Goal: Use online tool/utility

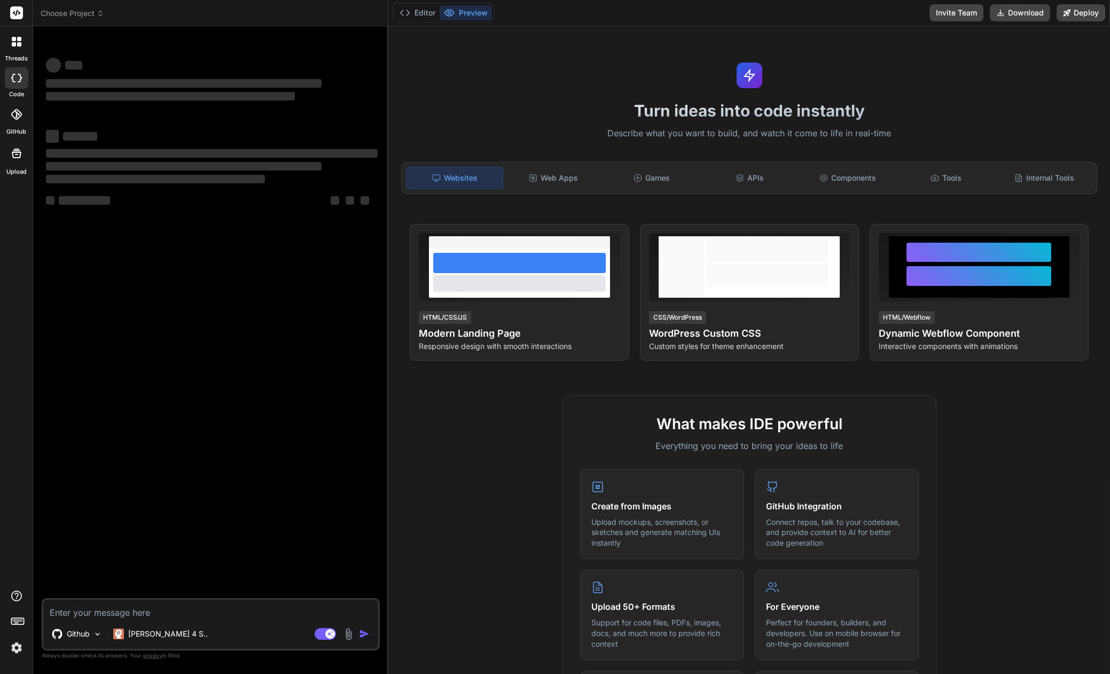
click at [14, 652] on img at bounding box center [16, 647] width 18 height 18
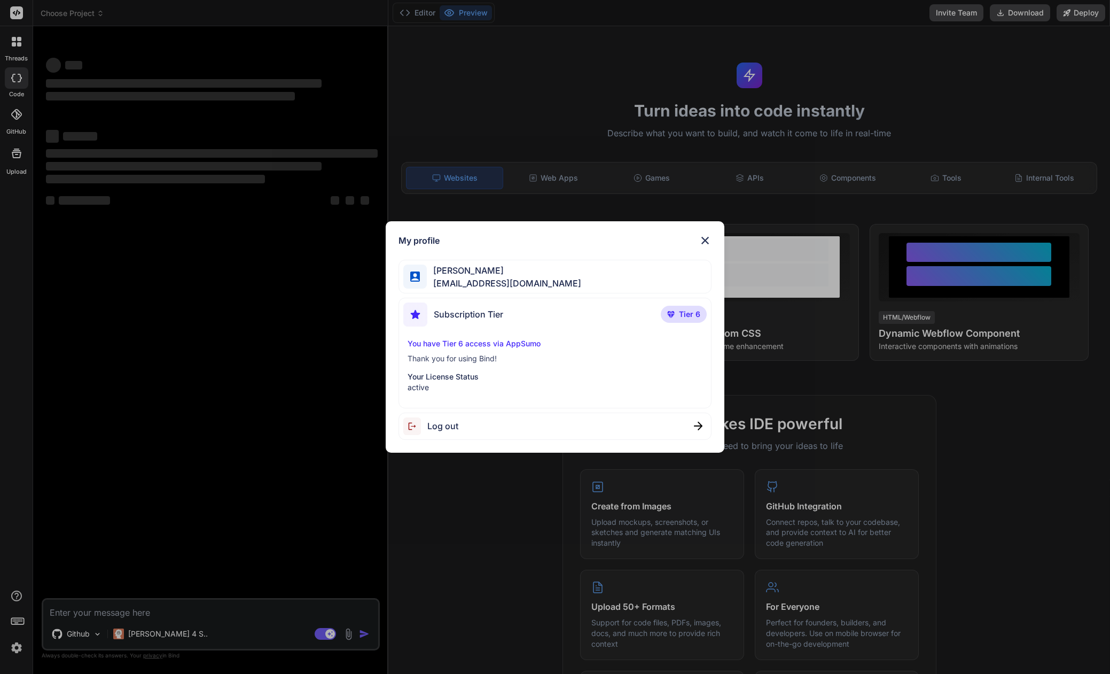
click at [705, 240] on img at bounding box center [705, 240] width 13 height 13
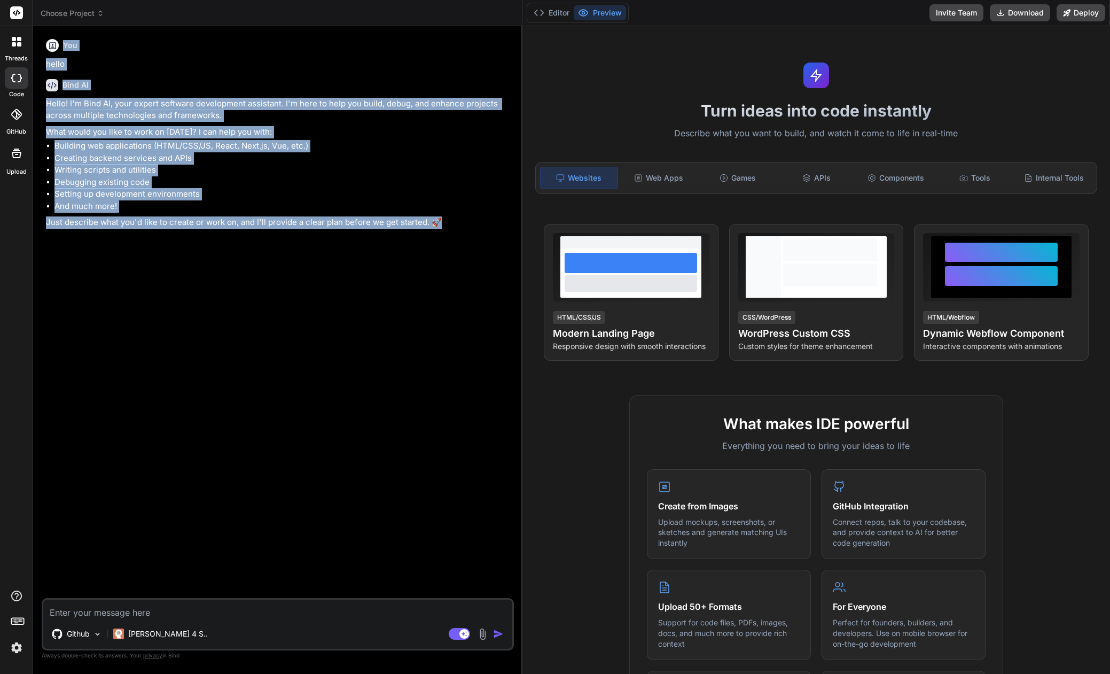
drag, startPoint x: 388, startPoint y: 230, endPoint x: 510, endPoint y: 241, distance: 122.3
click at [506, 241] on div "Bind AI Web Search Created with Pixso. Code Generator You hello Bind AI Hello! …" at bounding box center [277, 349] width 489 height 647
type textarea "x"
click at [449, 277] on div "You hello Bind AI Hello! I'm Bind AI, your expert software development assistan…" at bounding box center [280, 316] width 472 height 563
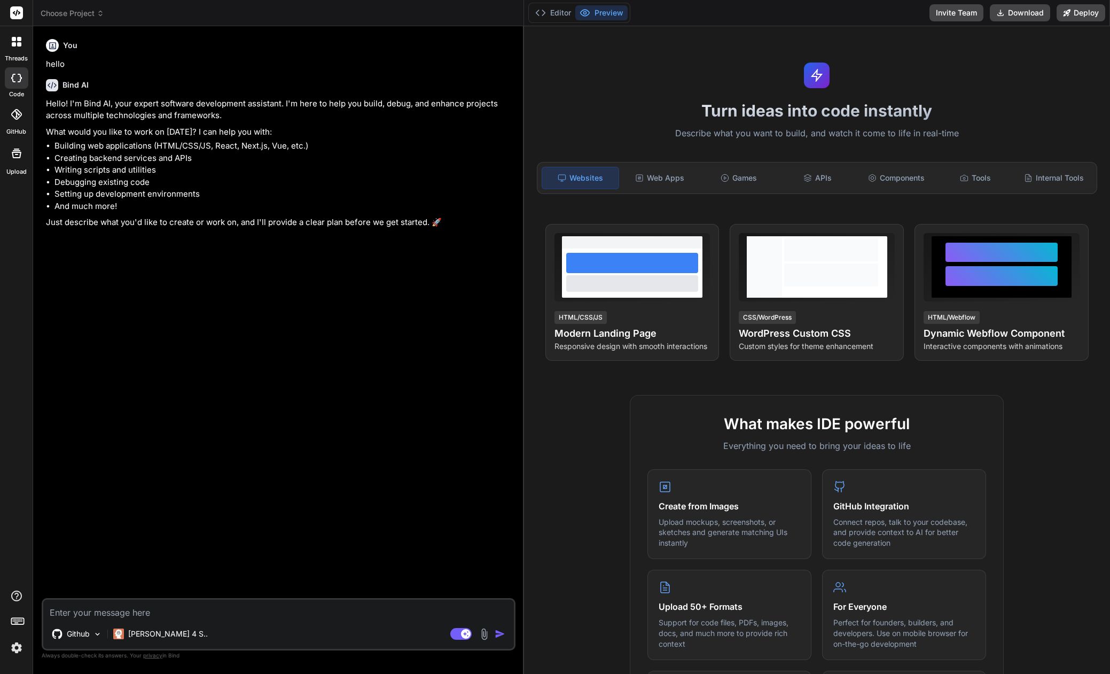
click at [77, 13] on span "Choose Project" at bounding box center [73, 13] width 64 height 11
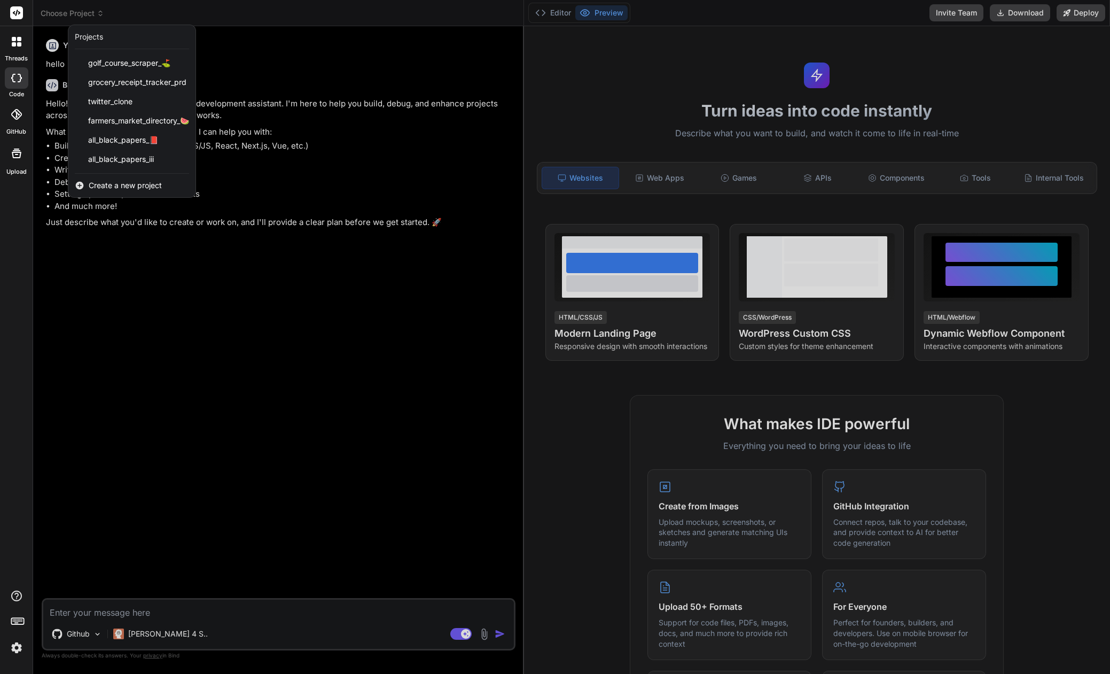
click at [77, 13] on div at bounding box center [555, 337] width 1110 height 674
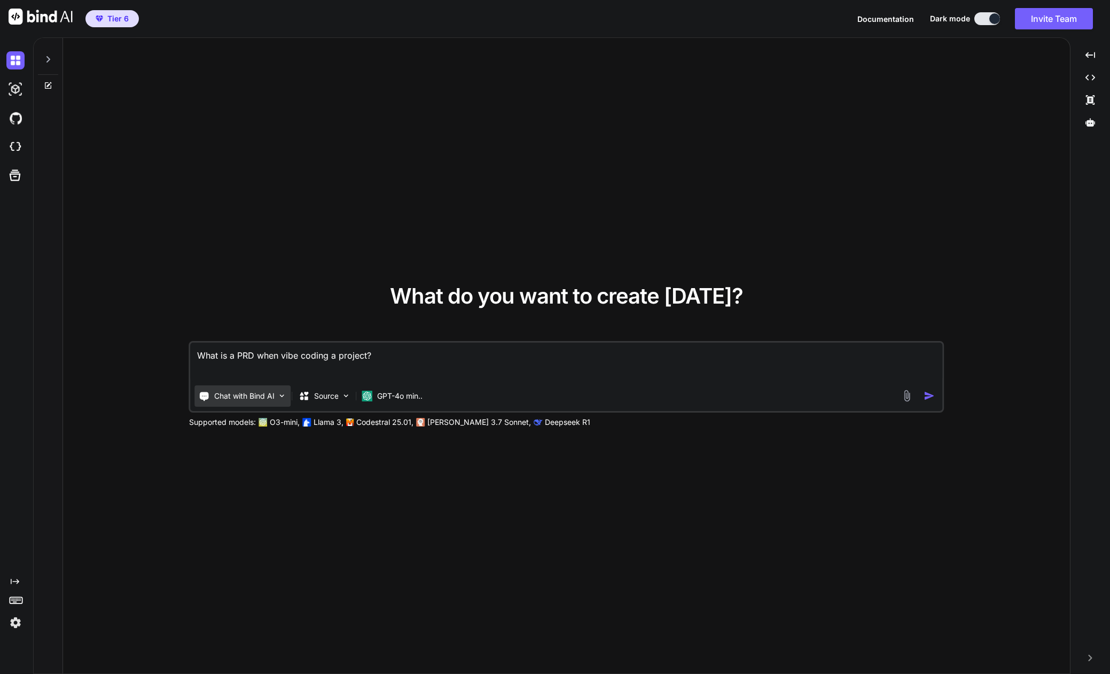
type textarea "x"
click at [14, 622] on img at bounding box center [15, 622] width 18 height 18
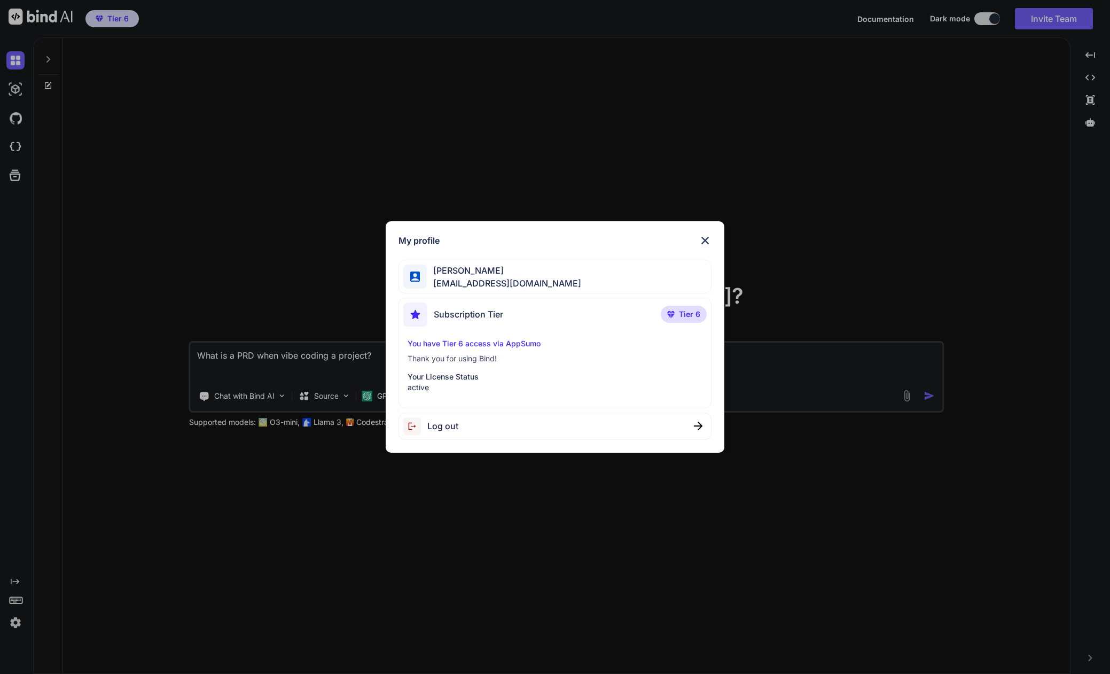
click at [700, 238] on img at bounding box center [705, 240] width 13 height 13
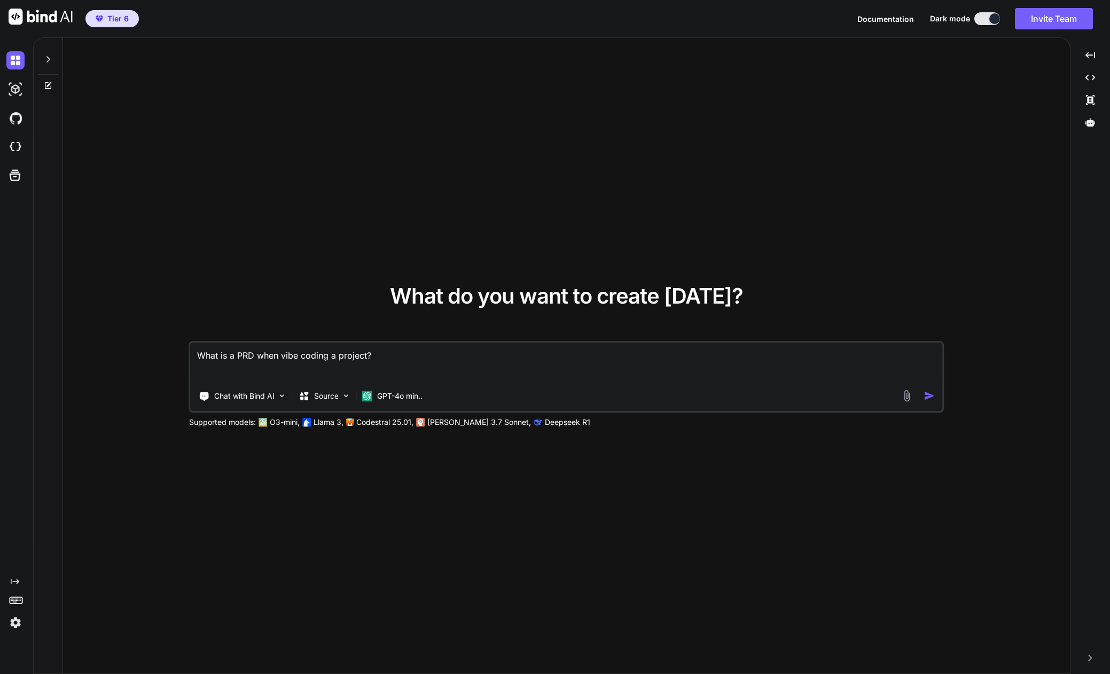
type textarea "x"
click at [17, 620] on img at bounding box center [15, 622] width 18 height 18
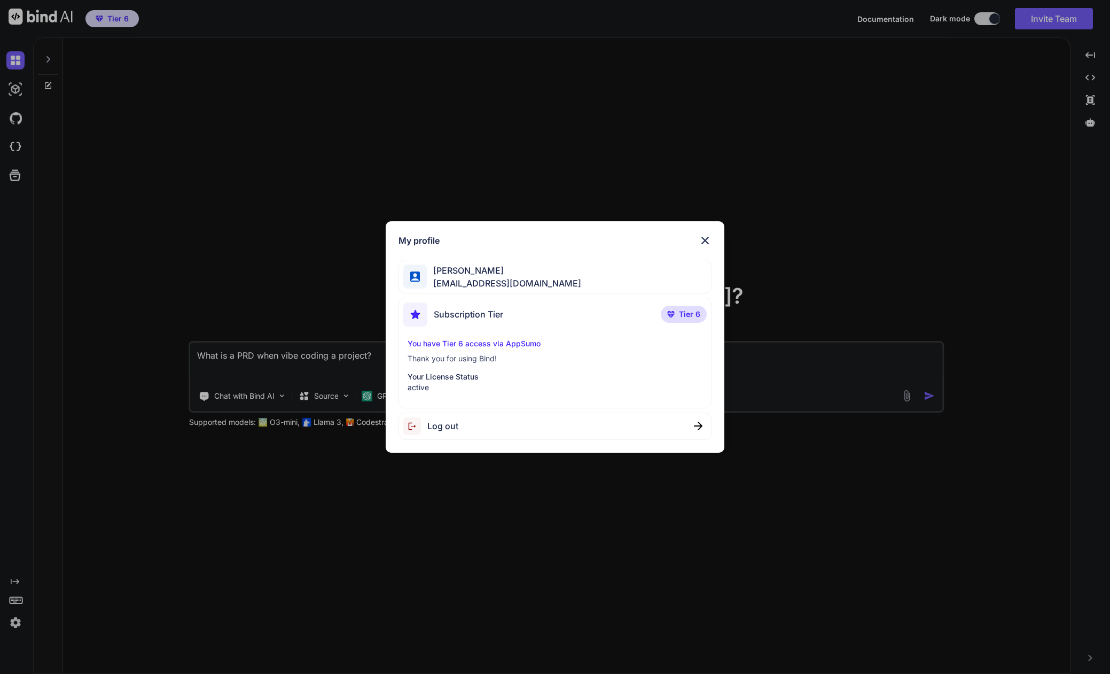
click at [87, 610] on div "My profile Tye Anderson fakewiseco@gmail.com Subscription Tier Tier 6 You have …" at bounding box center [555, 337] width 1110 height 674
